Goal: Participate in discussion: Engage in conversation with other users on a specific topic

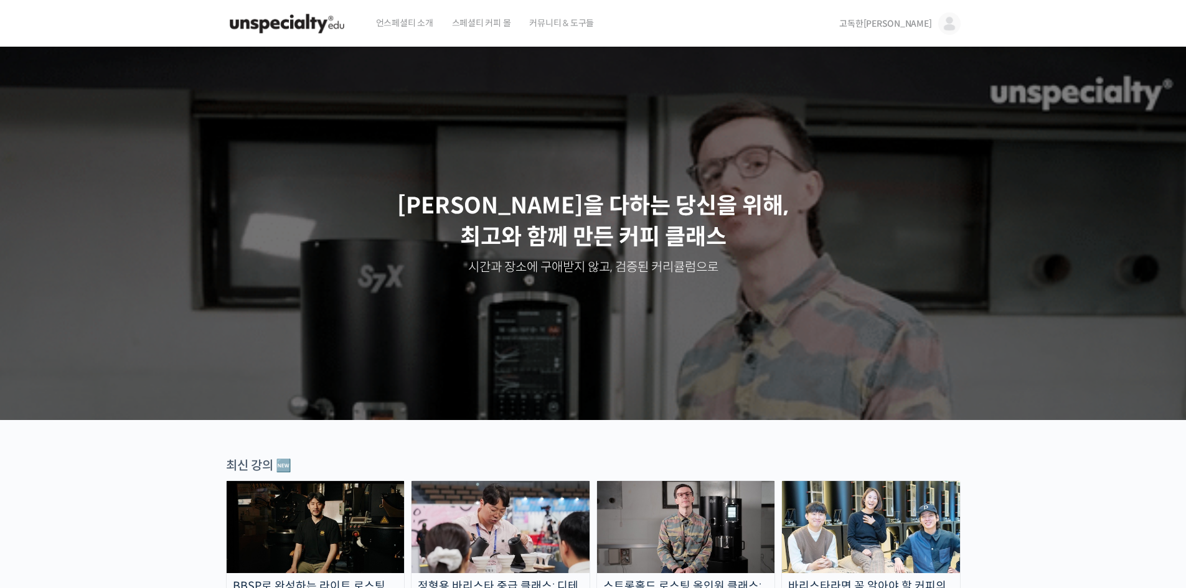
click at [319, 528] on img at bounding box center [316, 527] width 178 height 92
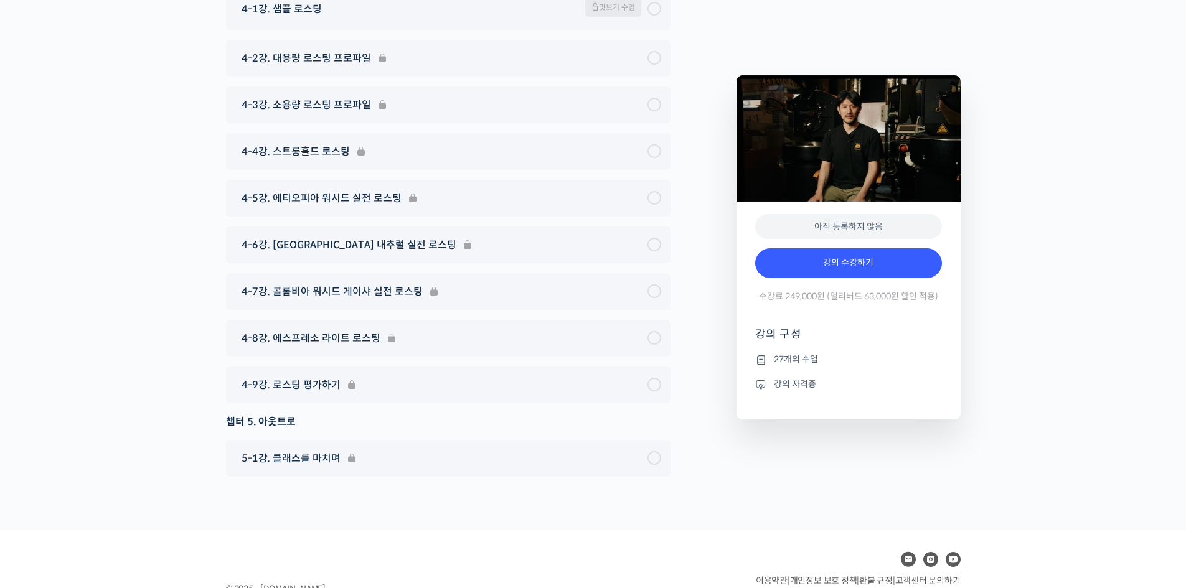
scroll to position [5842, 0]
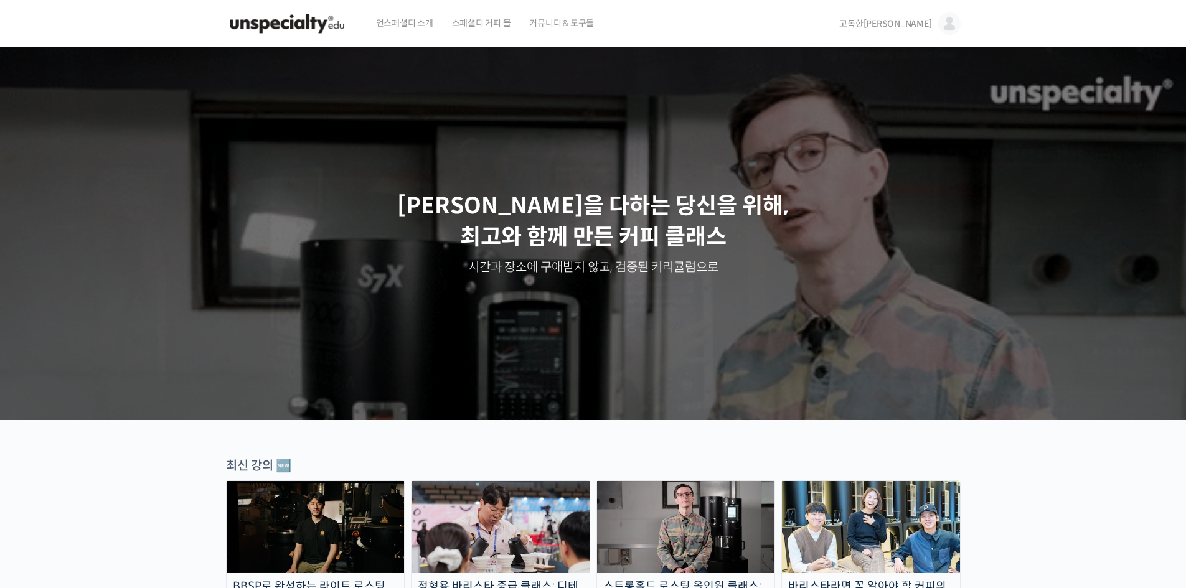
click at [915, 21] on span "고독한[PERSON_NAME]" at bounding box center [885, 23] width 92 height 11
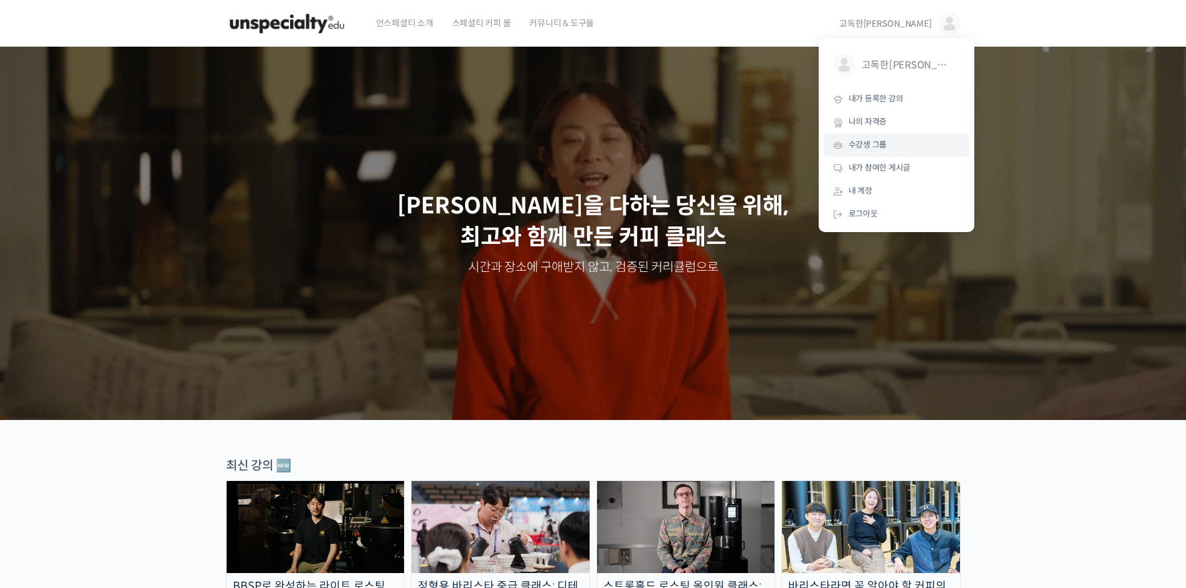
click at [875, 136] on link "수강생 그룹" at bounding box center [897, 145] width 146 height 23
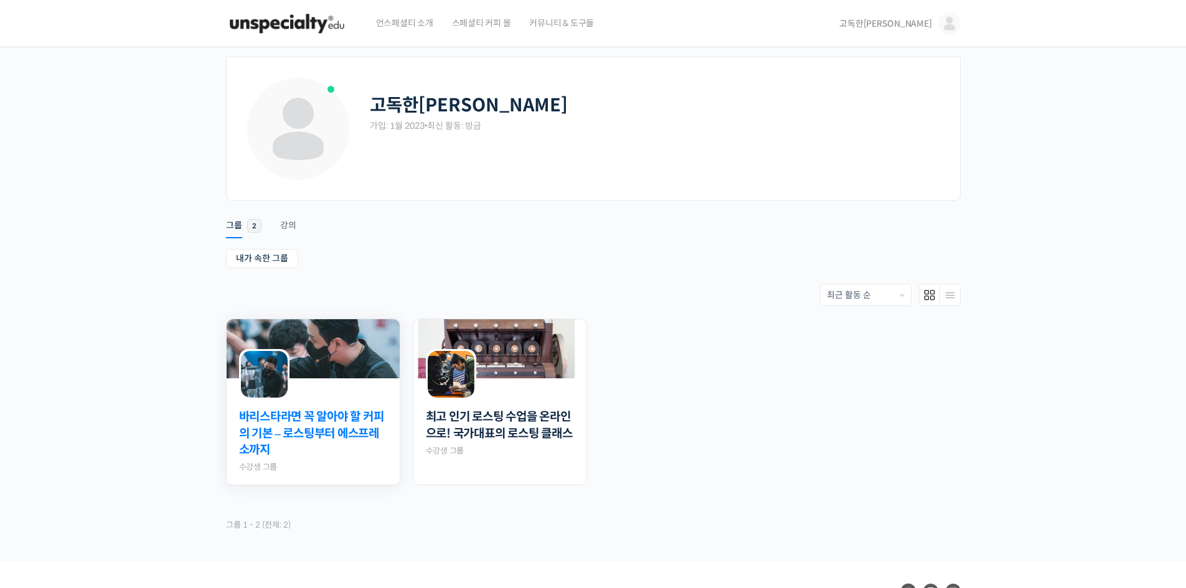
click at [357, 412] on link "바리스타라면 꼭 알아야 할 커피의 기본 – 로스팅부터 에스프레소까지" at bounding box center [313, 434] width 148 height 50
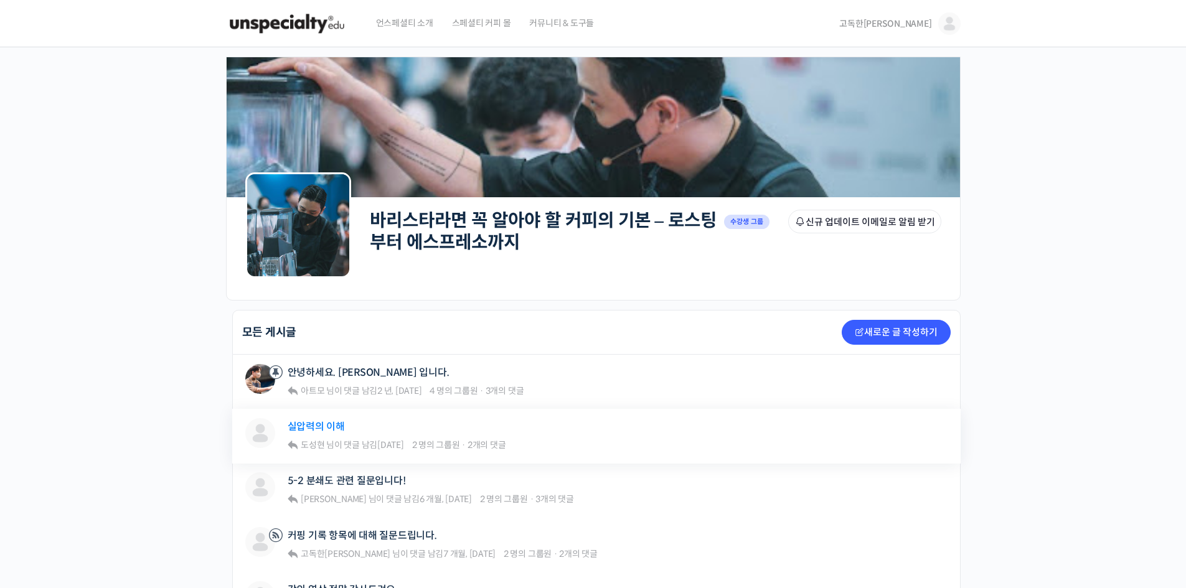
click at [313, 422] on link "실압력의 이해" at bounding box center [316, 427] width 57 height 12
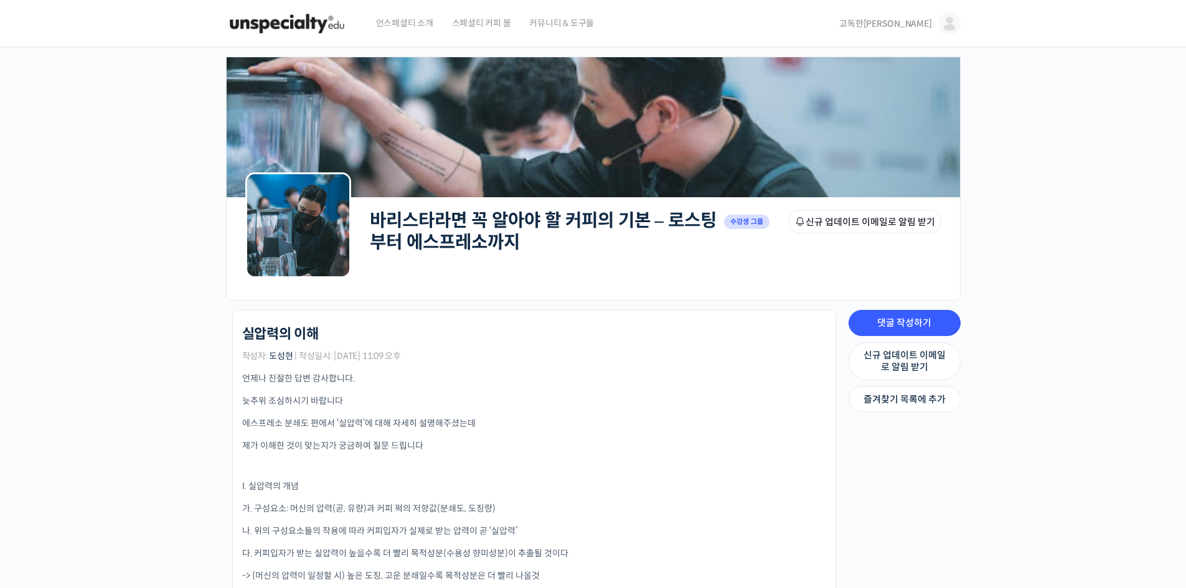
scroll to position [2, 0]
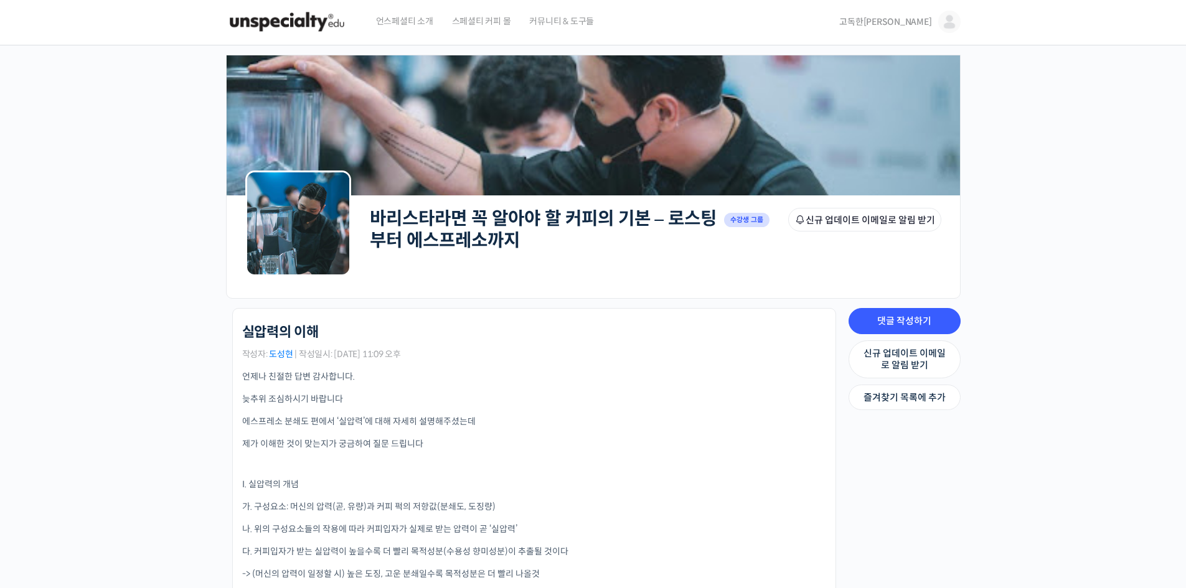
click at [285, 359] on span "도성현" at bounding box center [281, 354] width 24 height 11
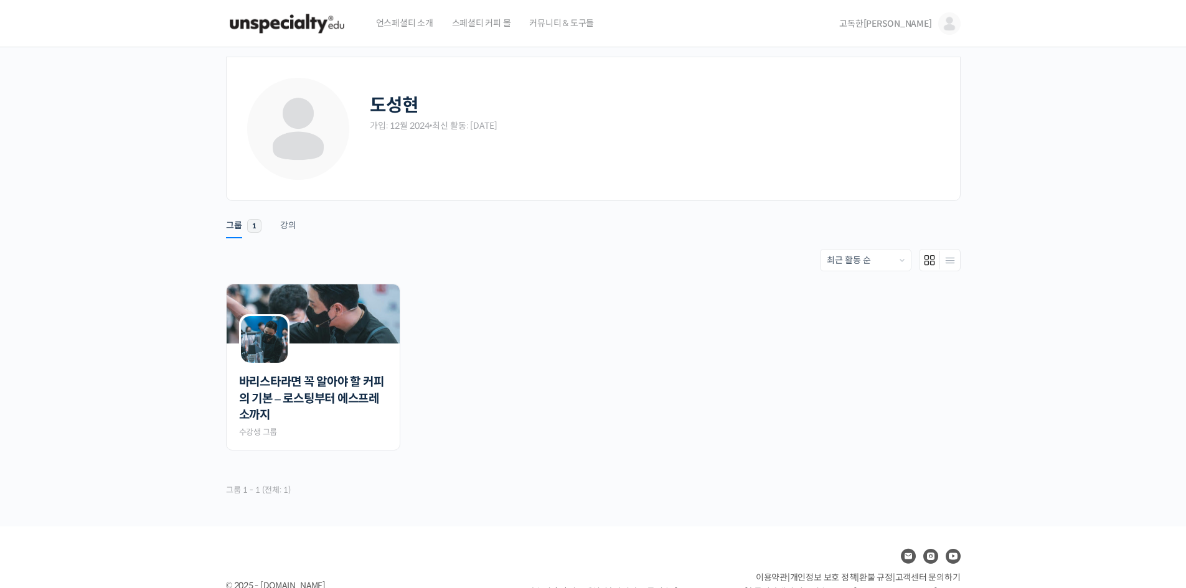
scroll to position [57, 0]
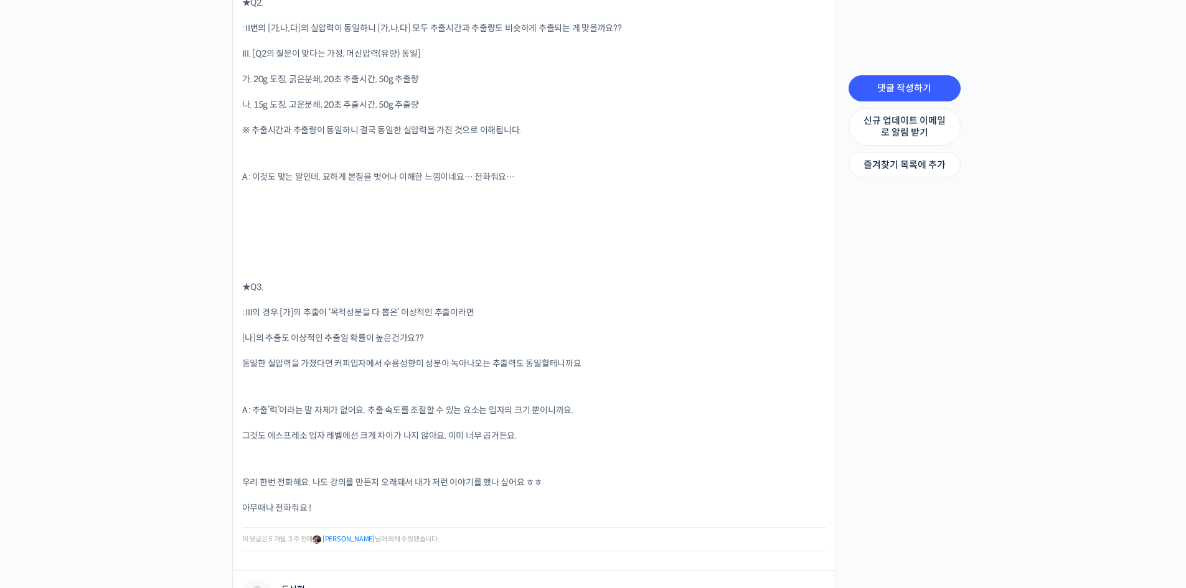
scroll to position [3277, 0]
